Goal: Transaction & Acquisition: Subscribe to service/newsletter

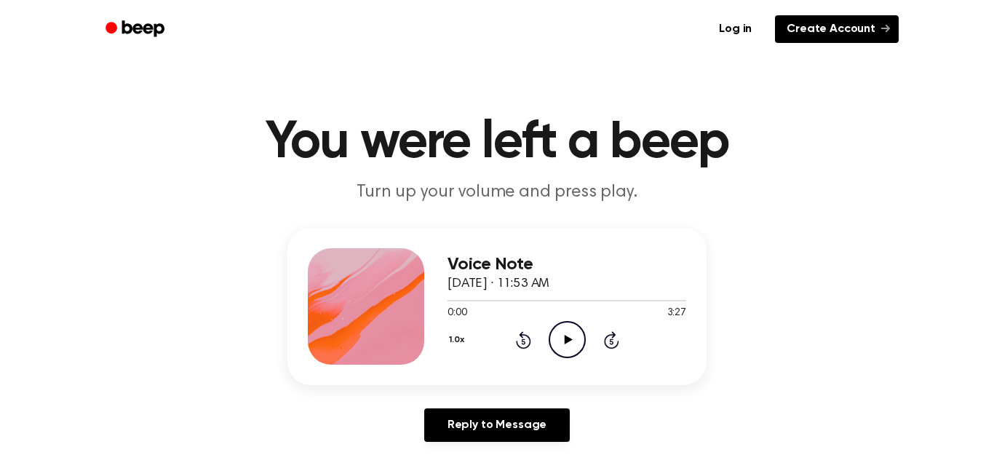
click at [873, 30] on link "Create Account" at bounding box center [837, 29] width 124 height 28
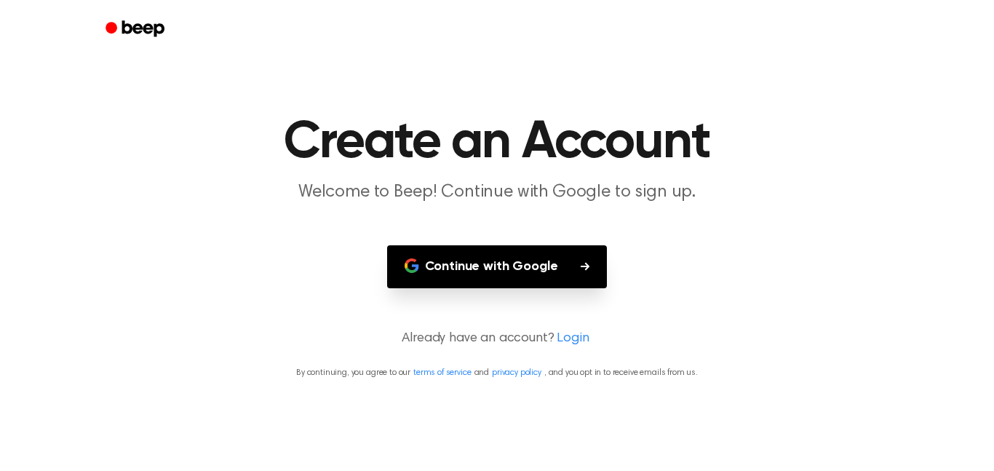
click at [580, 276] on button "Continue with Google" at bounding box center [497, 266] width 220 height 43
click at [477, 253] on button "Continue with Google" at bounding box center [497, 266] width 220 height 43
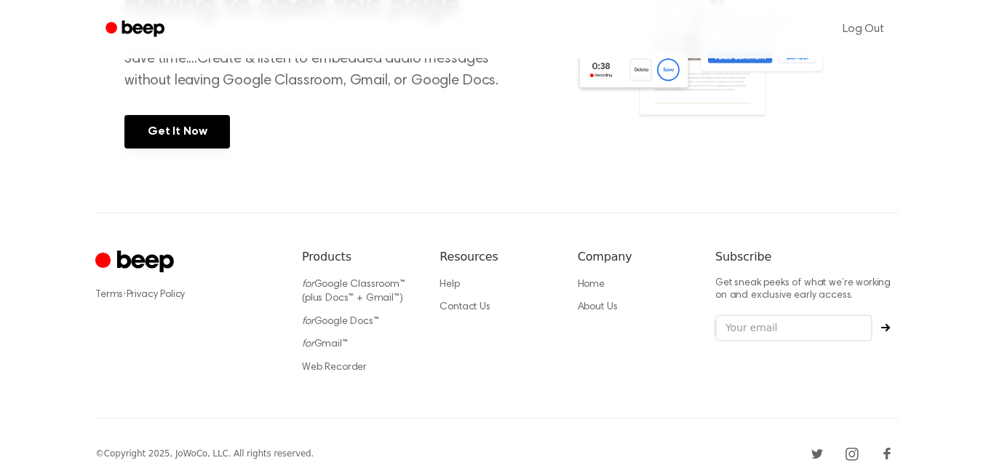
scroll to position [674, 0]
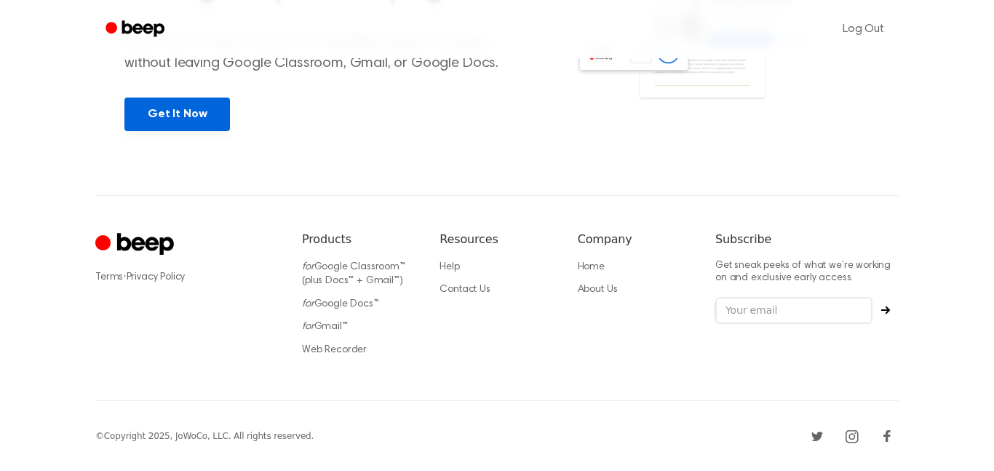
click at [175, 109] on link "Get It Now" at bounding box center [176, 113] width 105 height 33
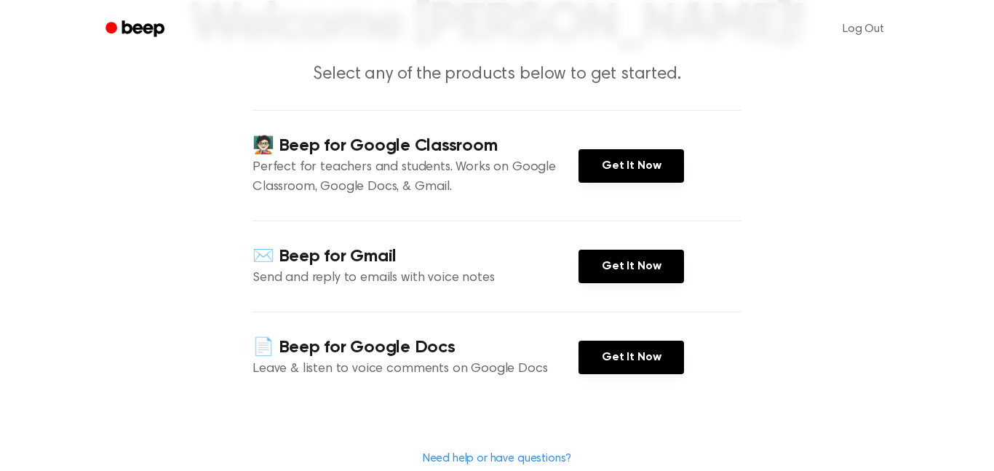
scroll to position [129, 0]
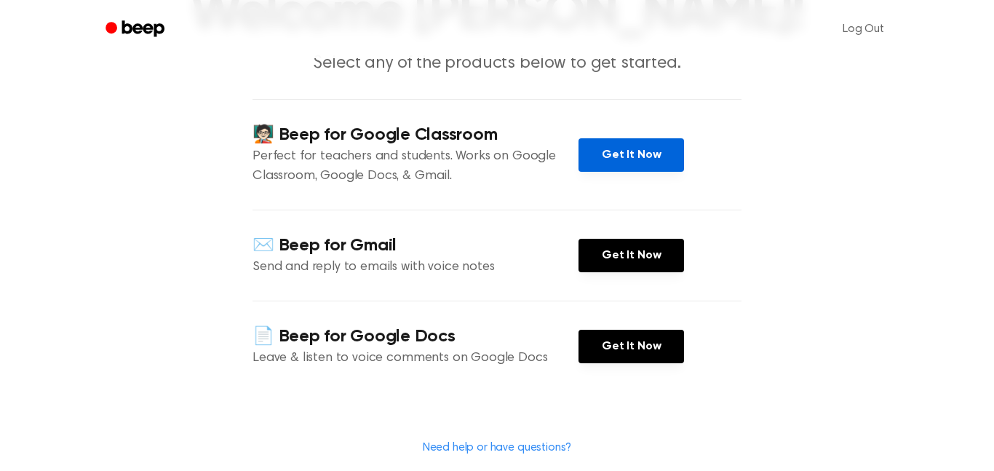
click at [597, 153] on link "Get It Now" at bounding box center [630, 154] width 105 height 33
